Goal: Find specific page/section: Find specific page/section

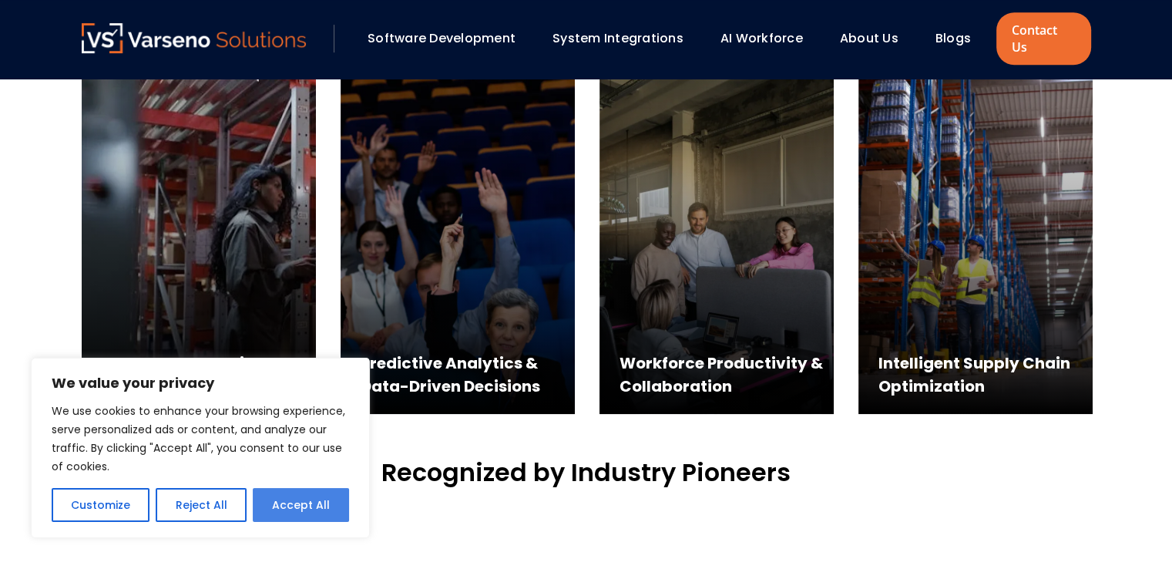
click at [293, 508] on button "Accept All" at bounding box center [301, 505] width 96 height 34
checkbox input "true"
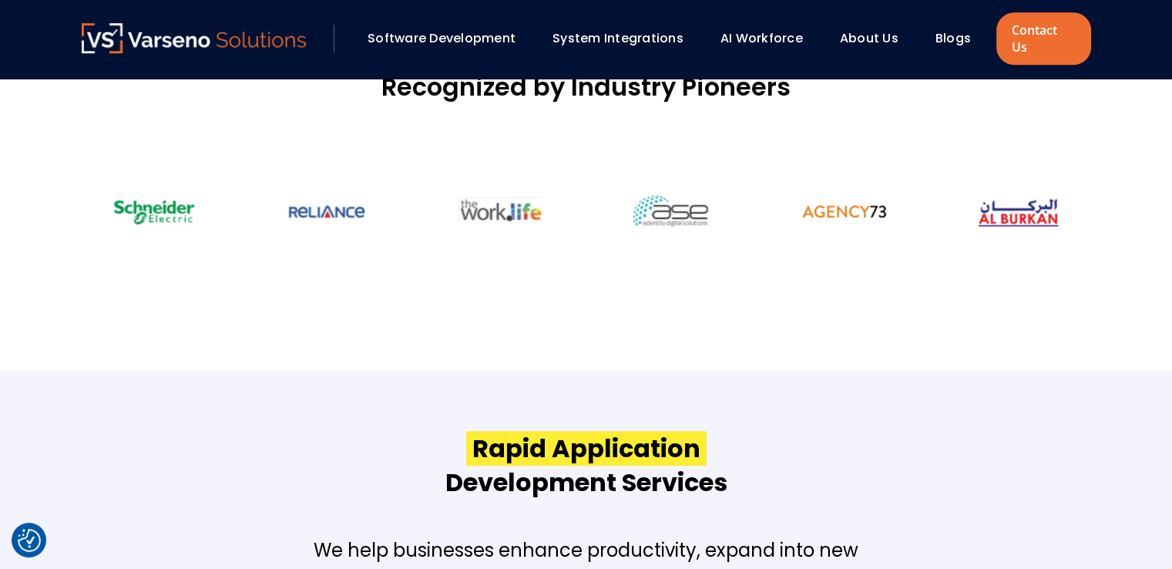
scroll to position [924, 0]
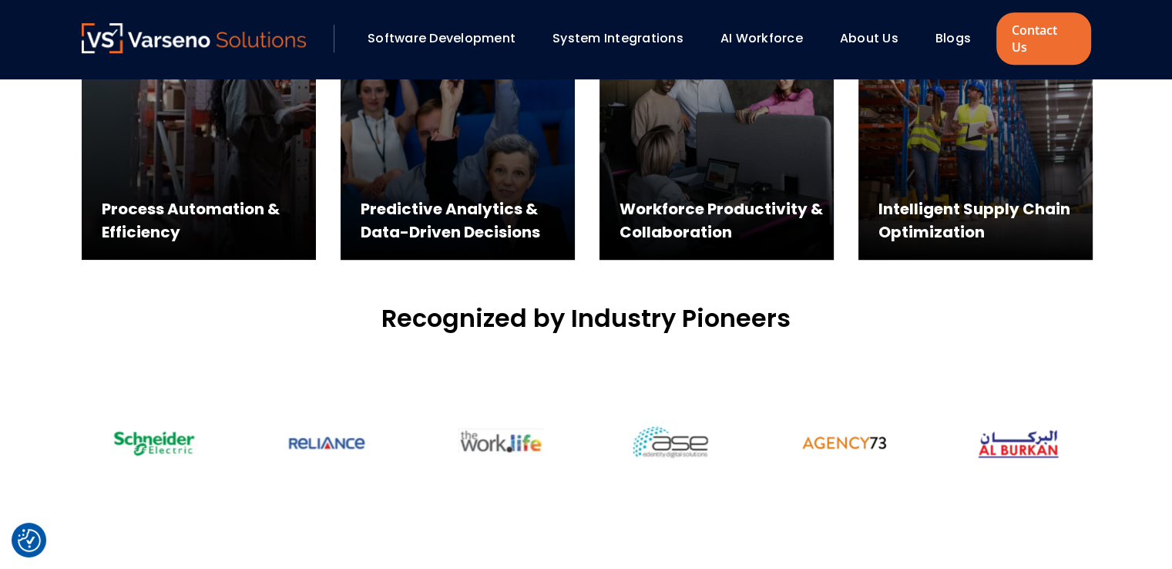
click at [616, 33] on link "System Integrations" at bounding box center [617, 38] width 131 height 18
